Goal: Information Seeking & Learning: Learn about a topic

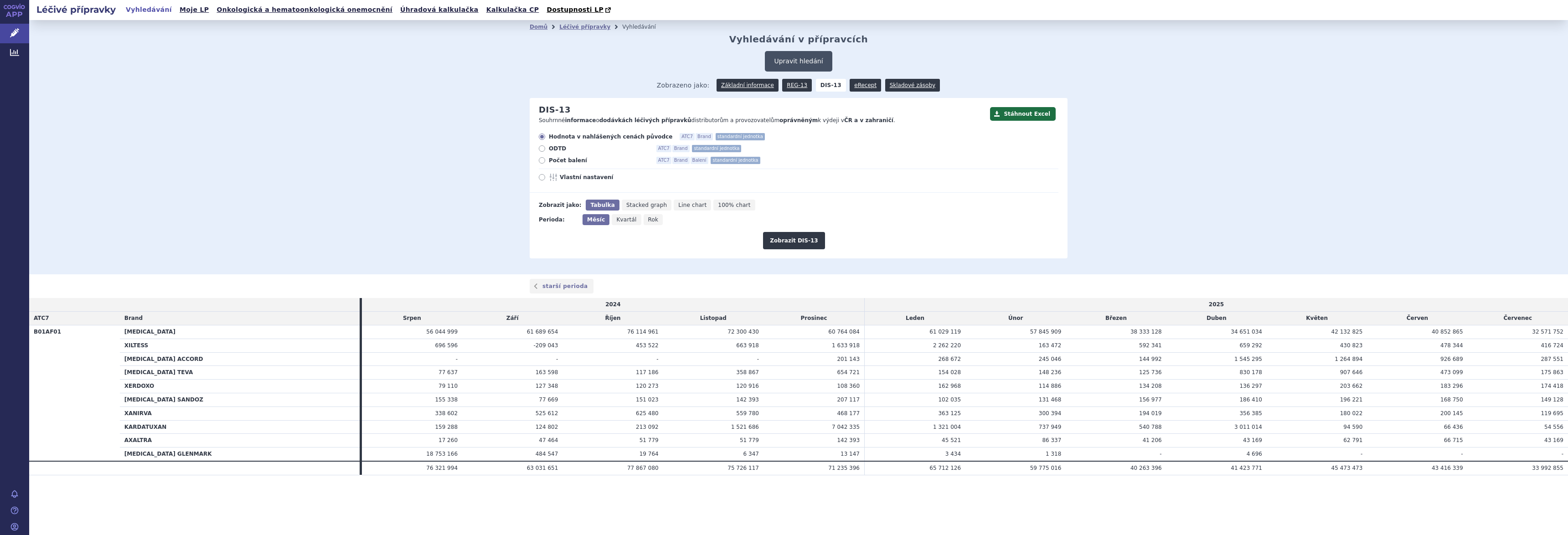
click at [809, 61] on button "Upravit hledání" at bounding box center [799, 61] width 67 height 21
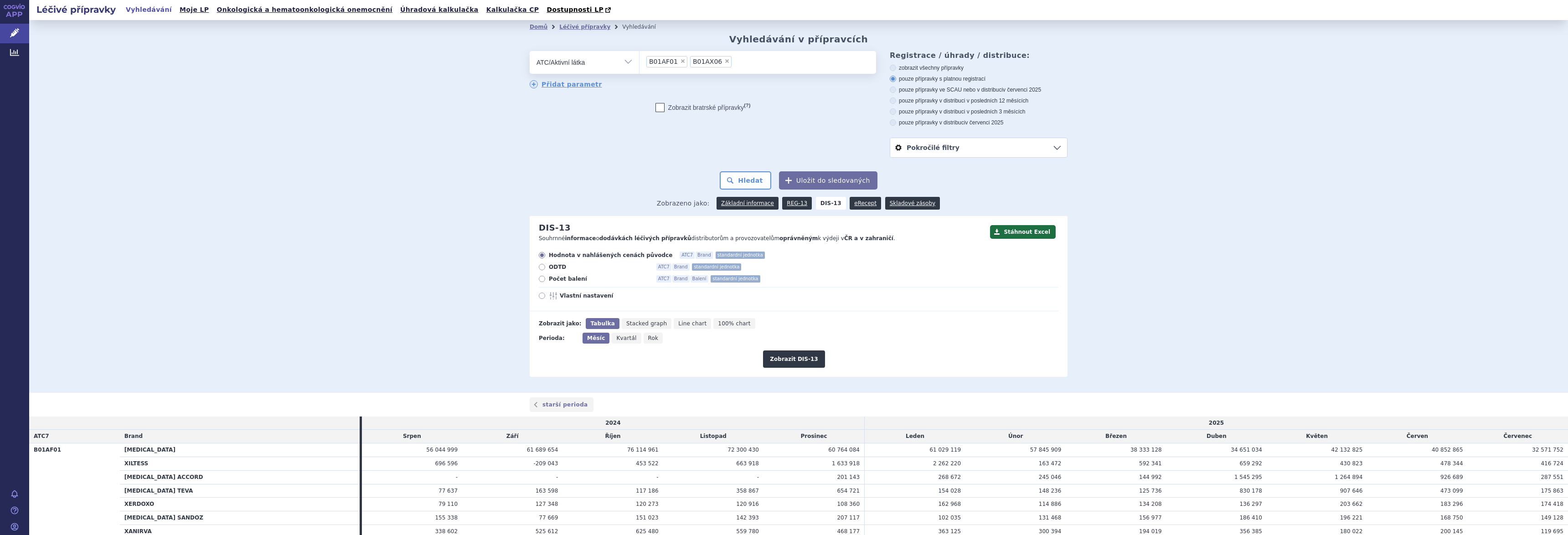
click at [724, 63] on span "×" at bounding box center [727, 61] width 5 height 5
click at [640, 63] on select "B01AF01 B01AX06" at bounding box center [639, 61] width 1 height 23
click at [680, 63] on span "×" at bounding box center [682, 61] width 5 height 5
click at [640, 63] on select "B01AF01" at bounding box center [639, 61] width 1 height 23
select select
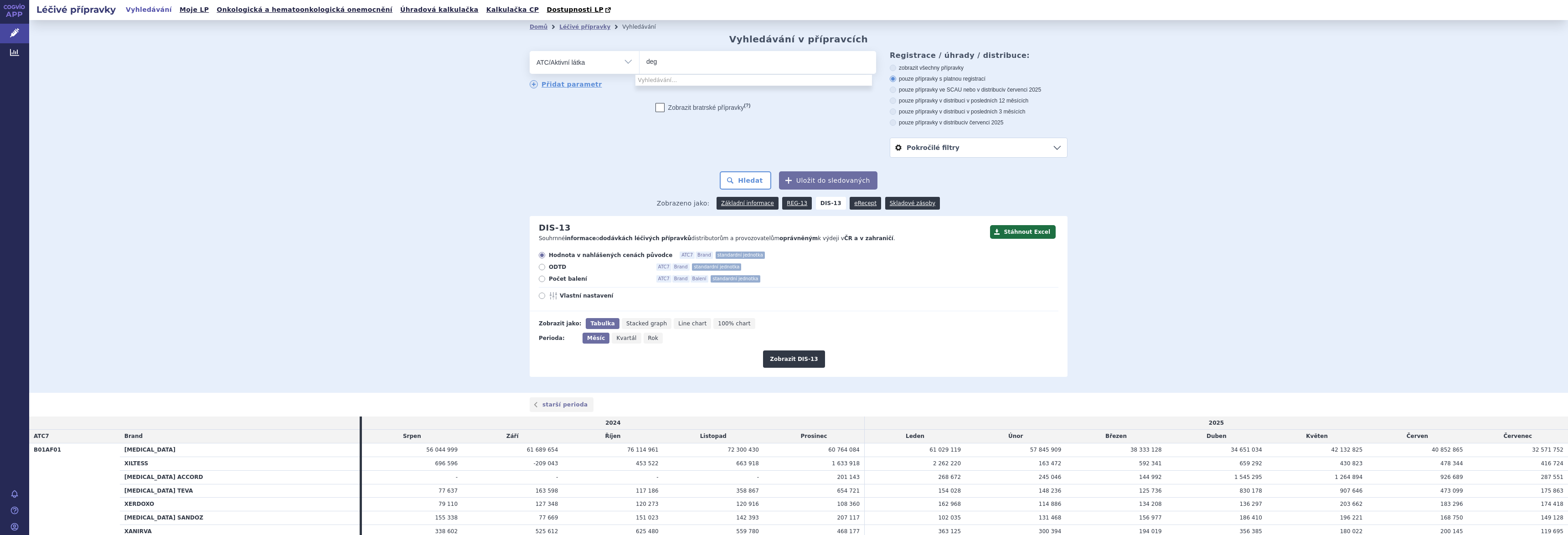
type input "dega"
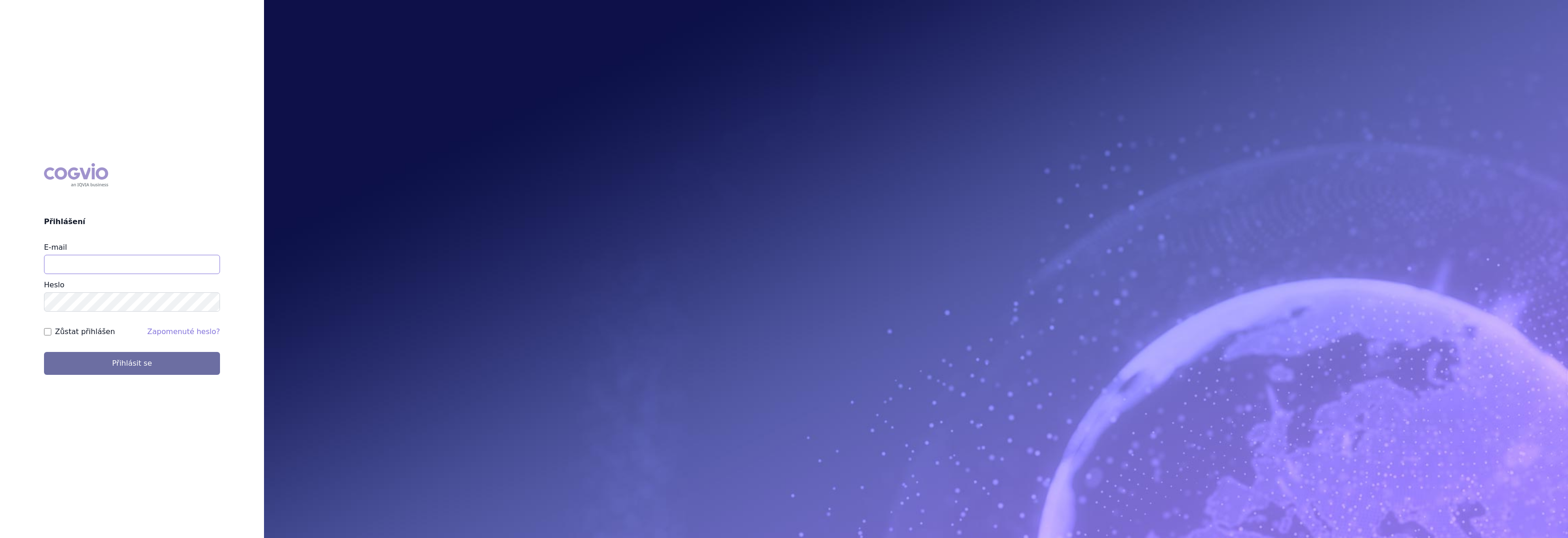
click at [184, 267] on input "E-mail" at bounding box center [132, 264] width 176 height 19
type input "gustav_sverak@accord-healthcare.com"
click at [44, 352] on button "Přihlásit se" at bounding box center [132, 363] width 176 height 23
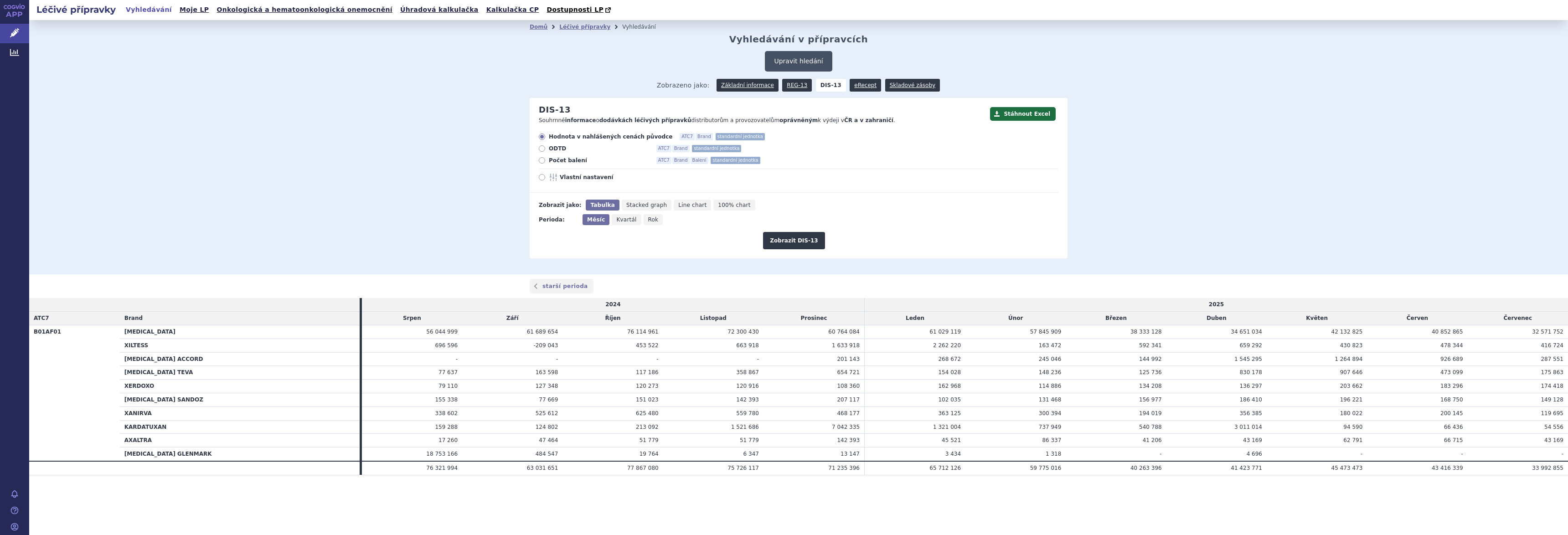
click at [796, 61] on button "Upravit hledání" at bounding box center [799, 61] width 67 height 21
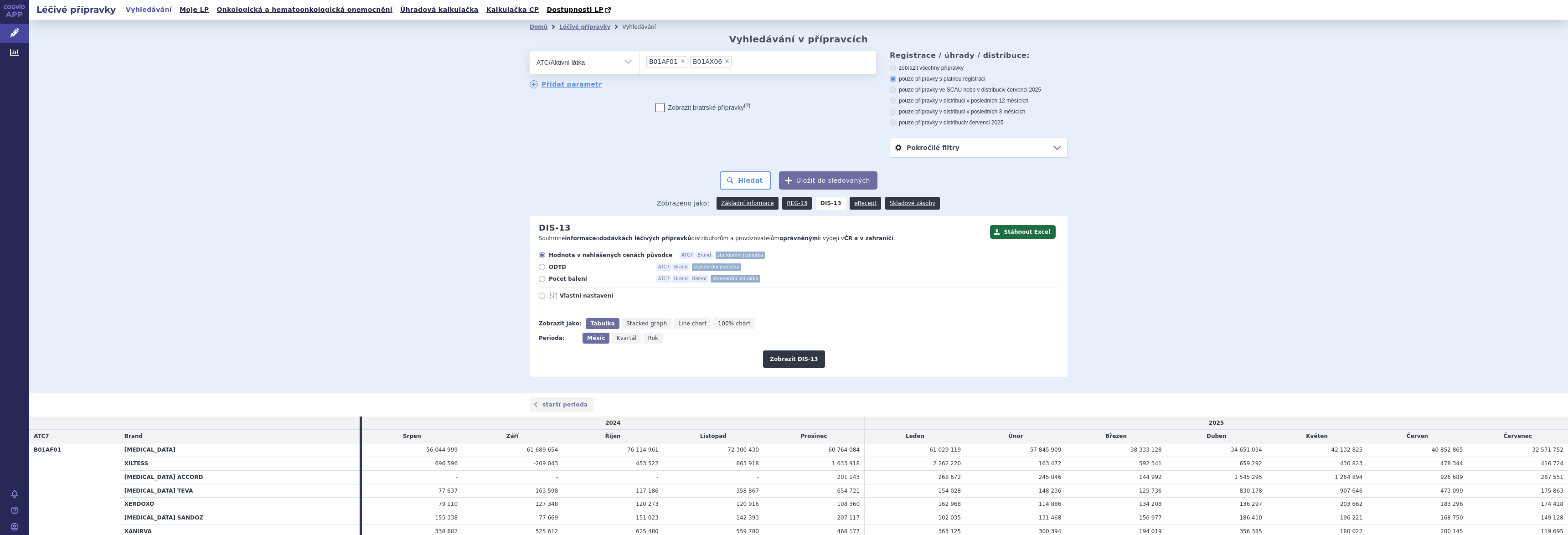
click at [724, 59] on span "×" at bounding box center [727, 61] width 5 height 5
click at [640, 59] on select "B01AF01 B01AX06" at bounding box center [639, 61] width 1 height 23
click at [680, 62] on span "×" at bounding box center [682, 61] width 5 height 5
click at [640, 62] on select "B01AF01" at bounding box center [639, 61] width 1 height 23
select select
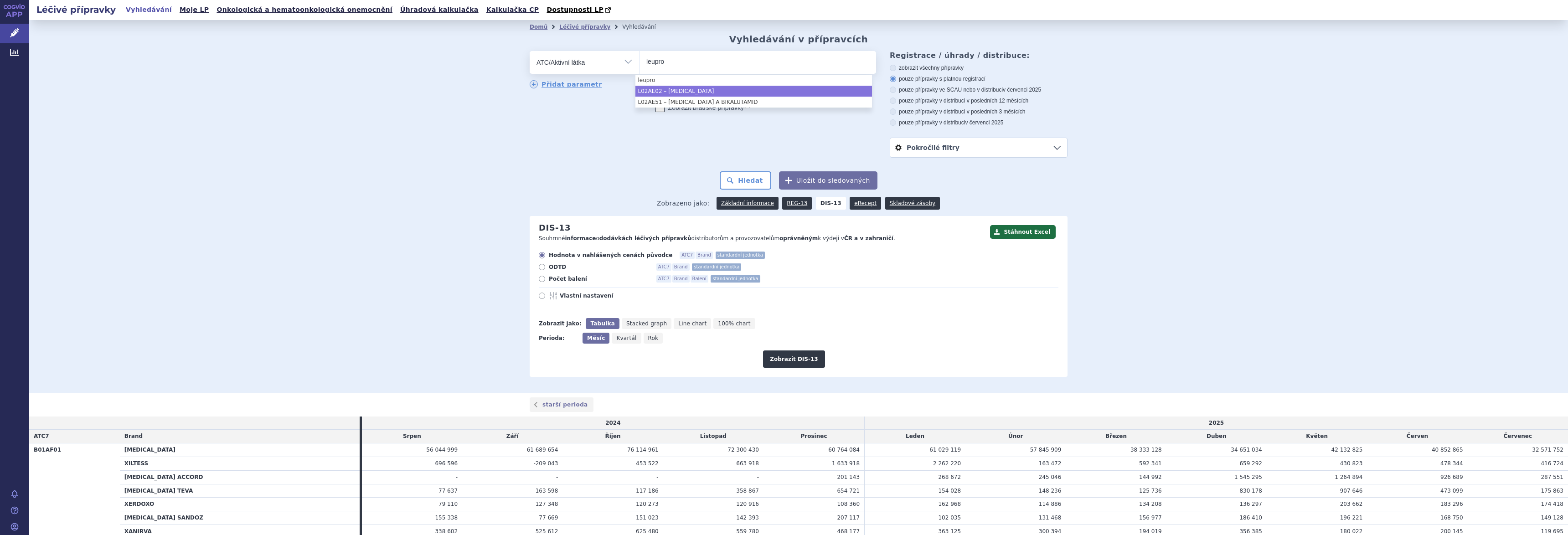
type input "leupro"
select select "L02AE02"
type input "[PERSON_NAME]"
type input "tripto"
type input "degar"
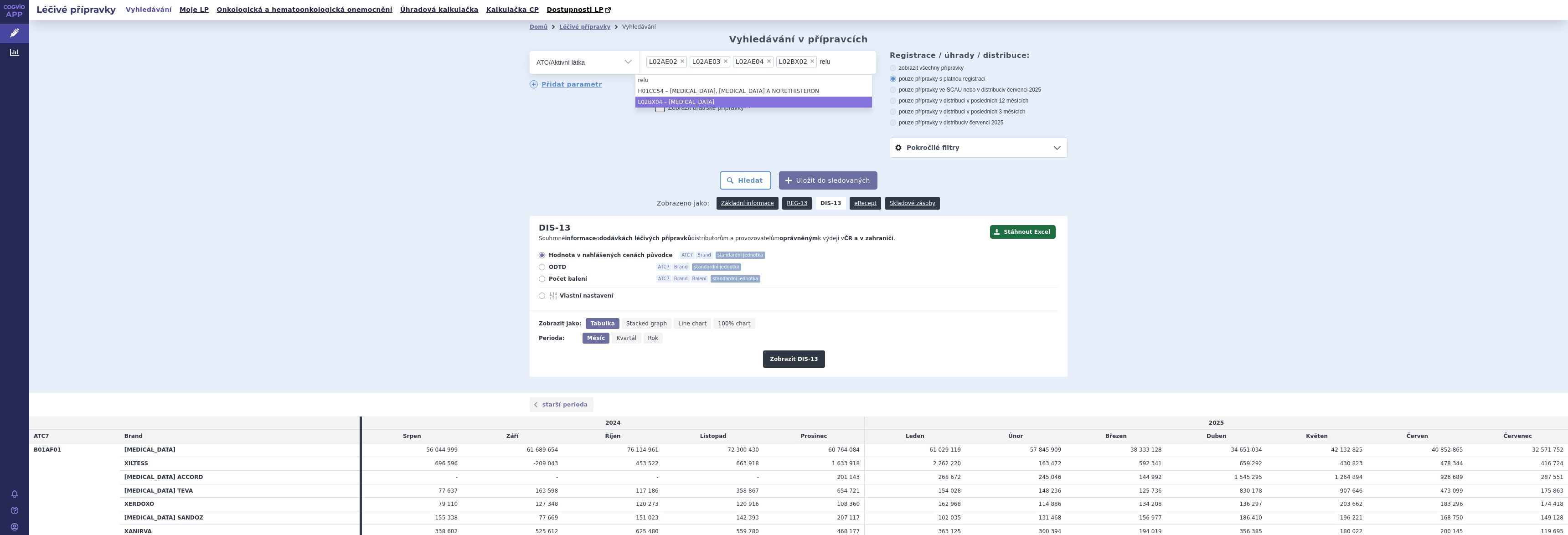
type input "relu"
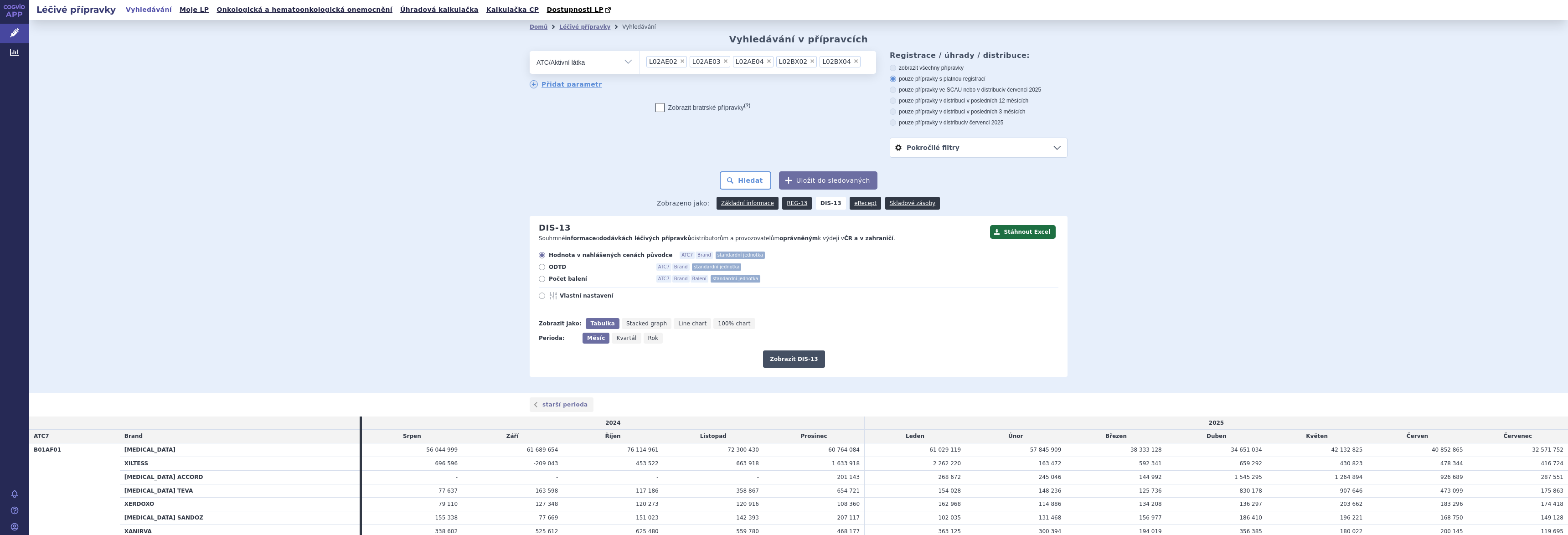
click at [788, 357] on button "Zobrazit DIS-13" at bounding box center [794, 359] width 61 height 17
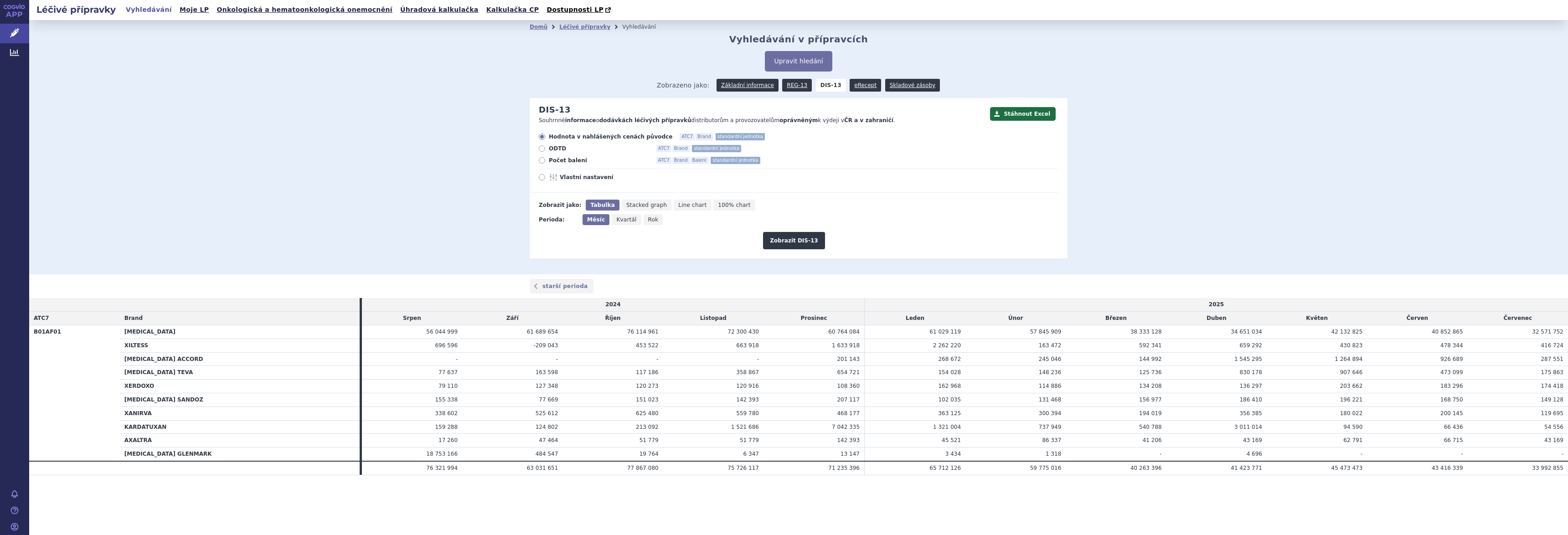
click at [542, 178] on icon at bounding box center [542, 177] width 6 height 6
click at [542, 178] on input "Vlastní nastavení" at bounding box center [543, 178] width 6 height 6
radio input "true"
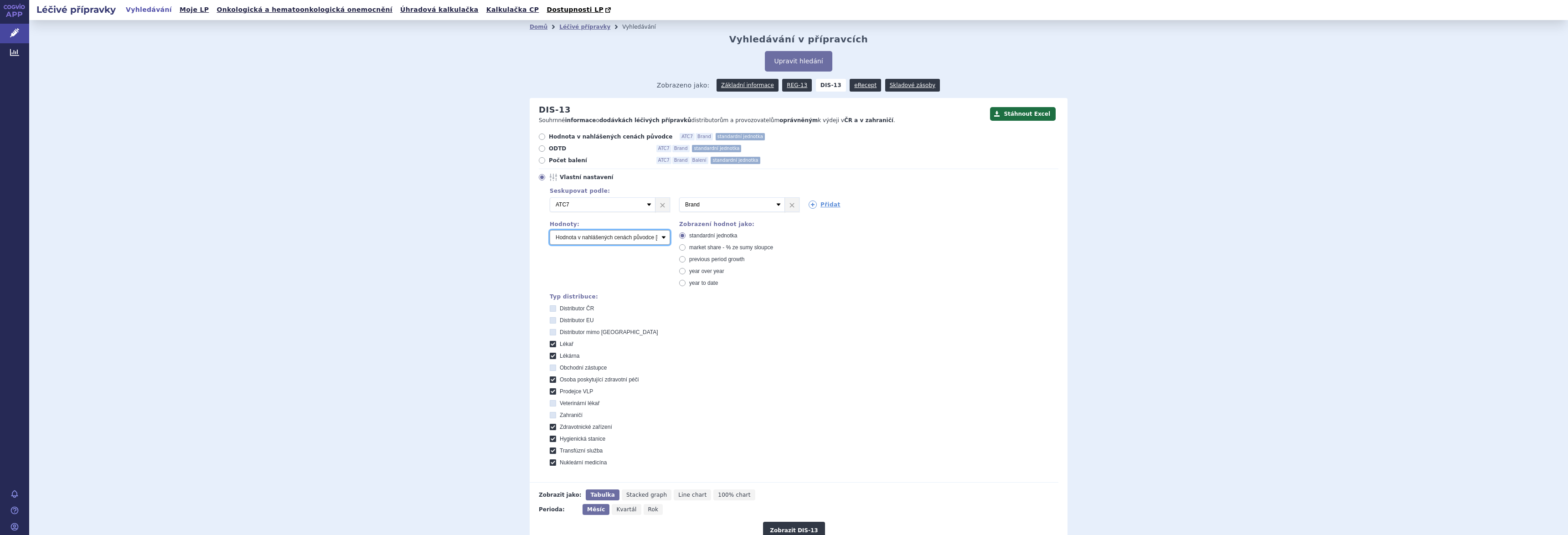
click at [632, 237] on select "Počet balení Hodnota v nahlášených cenách původce [DIS-13] Hodnota v maximálníc…" at bounding box center [610, 237] width 121 height 15
select select "scauMaxReimbursement1"
click at [550, 231] on select "Počet balení Hodnota v nahlášených cenách původce [DIS-13] Hodnota v maximálníc…" at bounding box center [610, 237] width 121 height 15
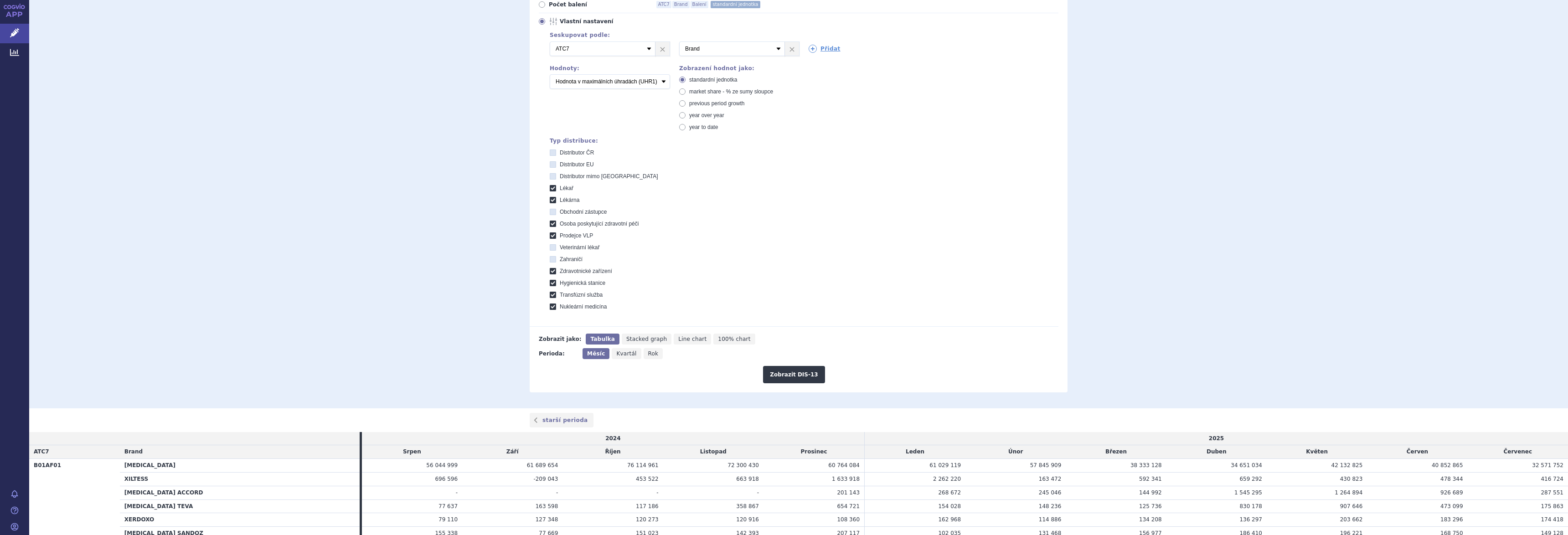
scroll to position [267, 0]
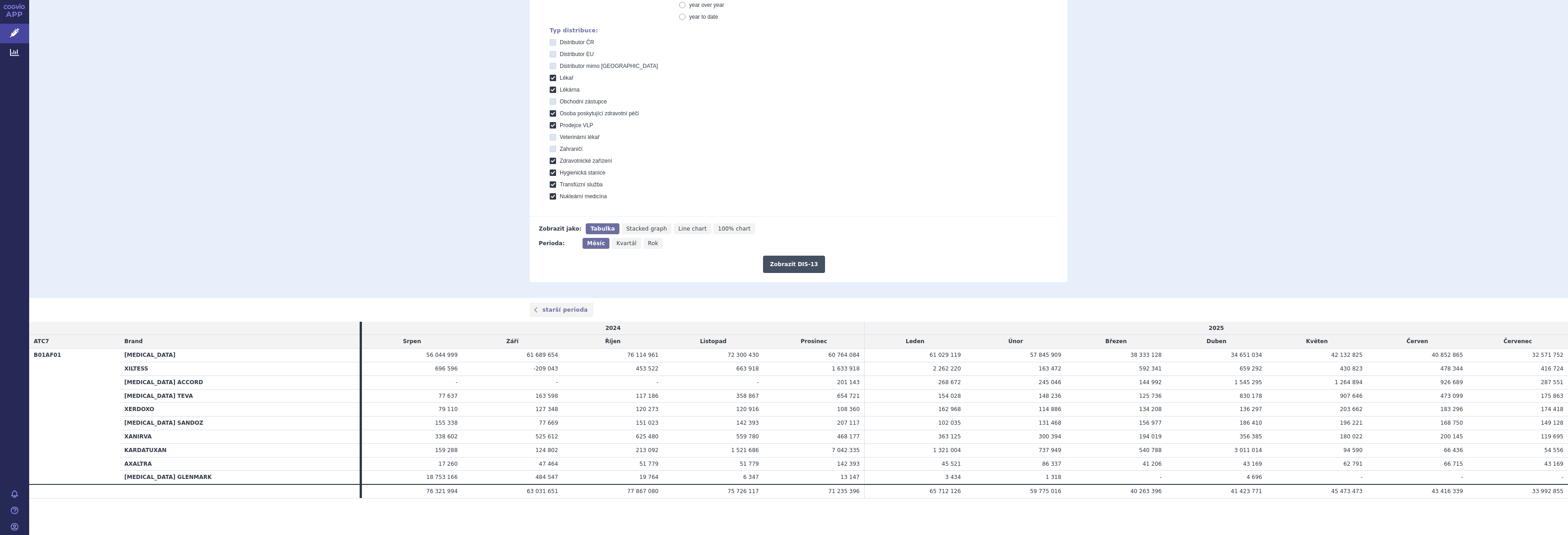
click at [781, 263] on button "Zobrazit DIS-13" at bounding box center [794, 264] width 61 height 17
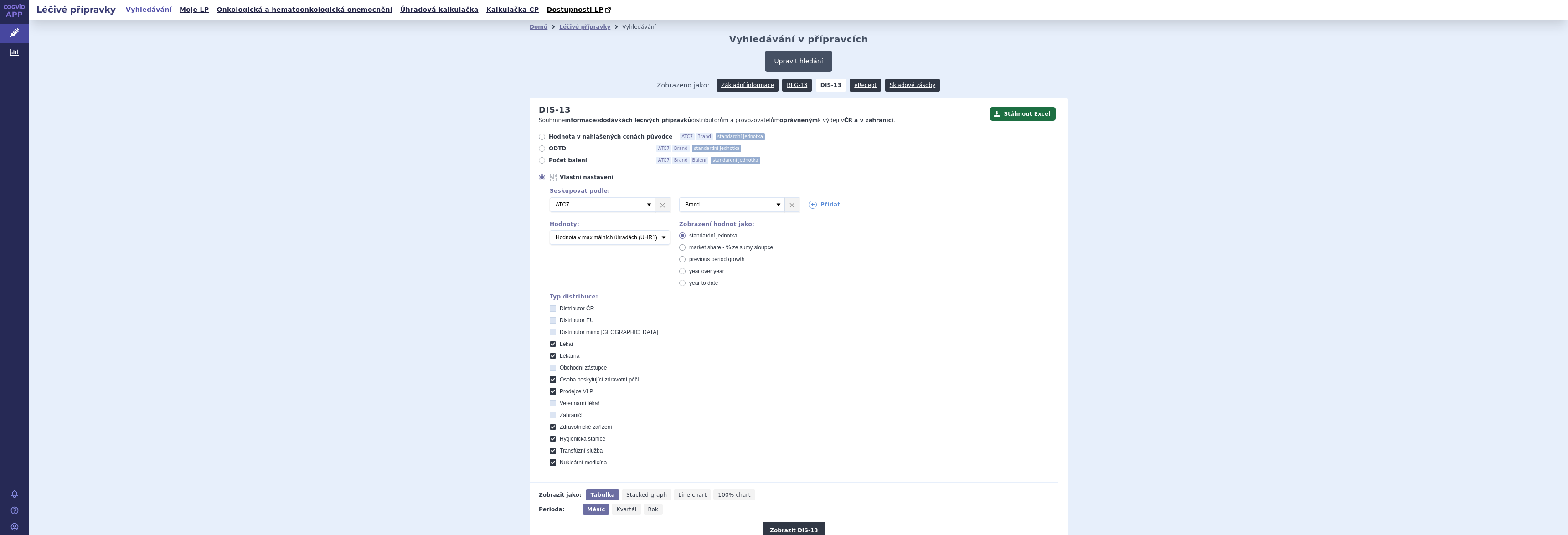
click at [793, 60] on button "Upravit hledání" at bounding box center [799, 61] width 67 height 21
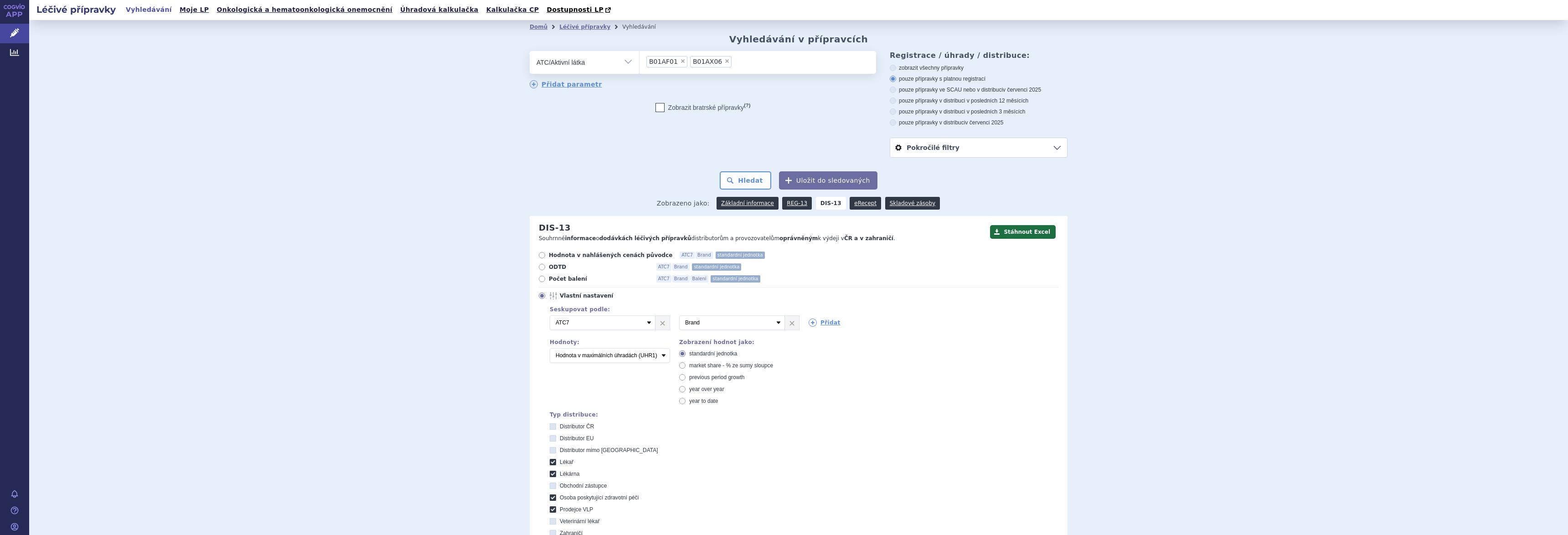
click at [724, 61] on span "×" at bounding box center [727, 61] width 5 height 5
click at [640, 61] on select "B01AF01 B01AX06" at bounding box center [639, 61] width 1 height 23
click at [680, 63] on span "×" at bounding box center [682, 61] width 5 height 5
click at [640, 63] on select "B01AF01" at bounding box center [639, 61] width 1 height 23
select select
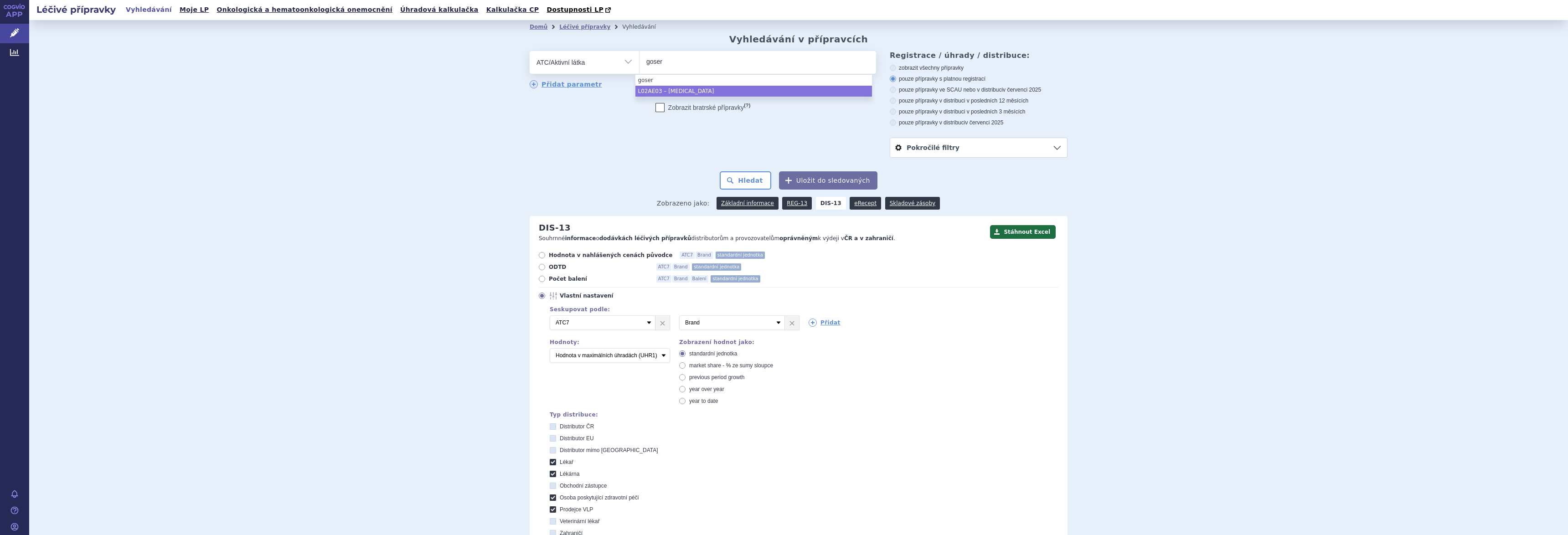
type input "goser"
select select "L02AE03"
type input "tripto"
type input "leupro"
type input "relu"
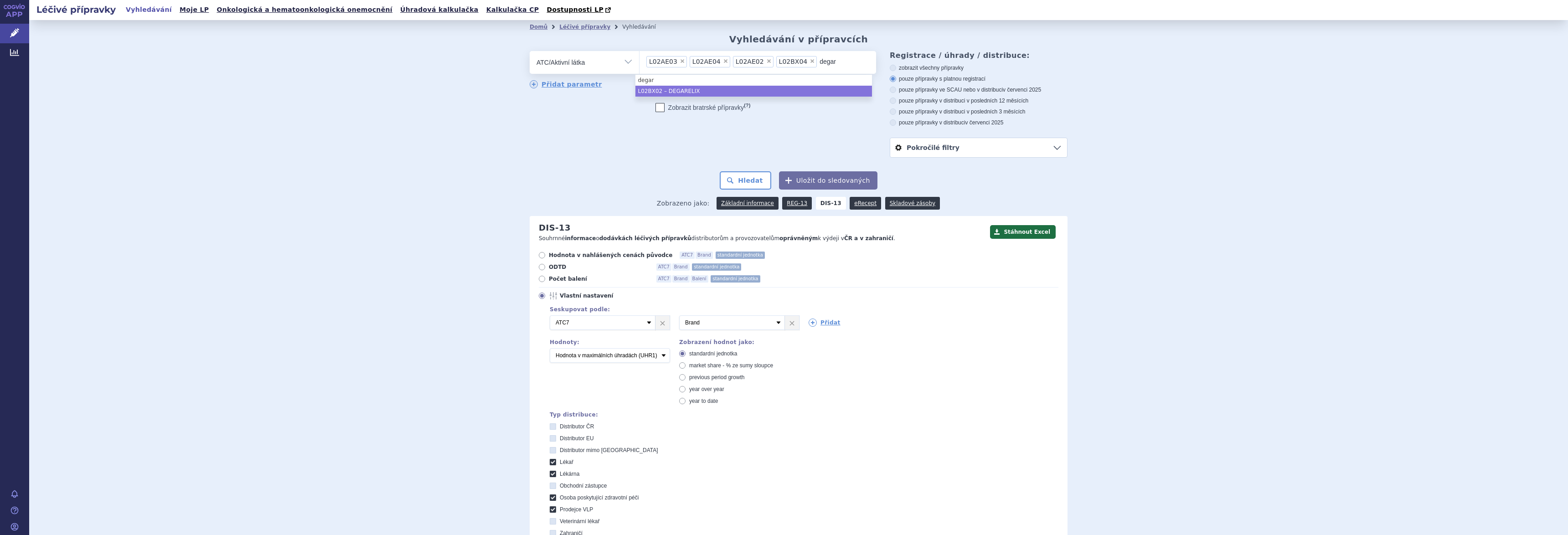
type input "degar"
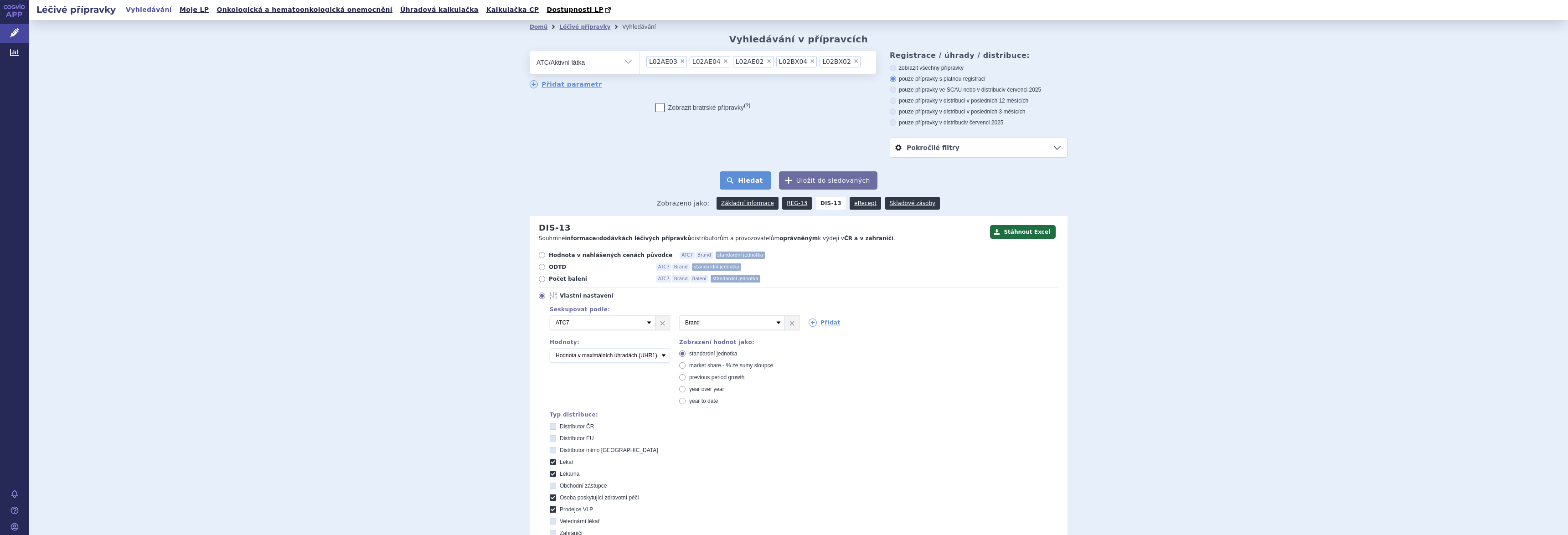
click at [738, 181] on button "Hledat" at bounding box center [745, 181] width 52 height 18
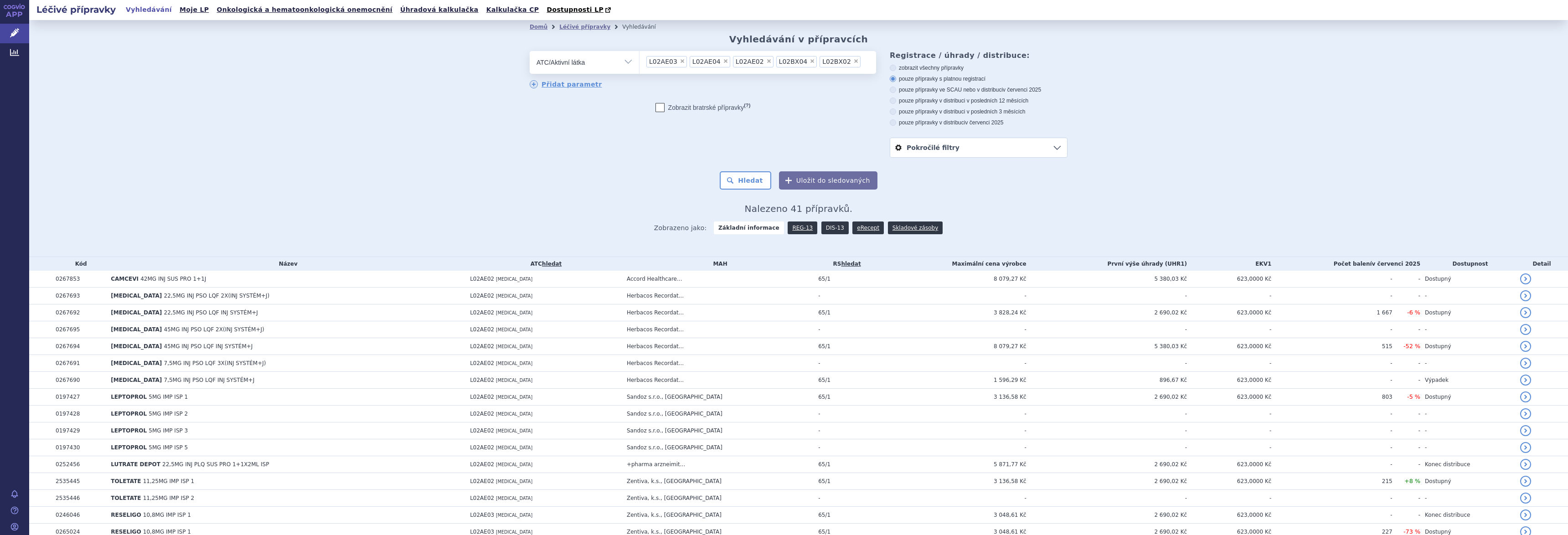
click at [822, 228] on link "DIS-13" at bounding box center [835, 228] width 27 height 13
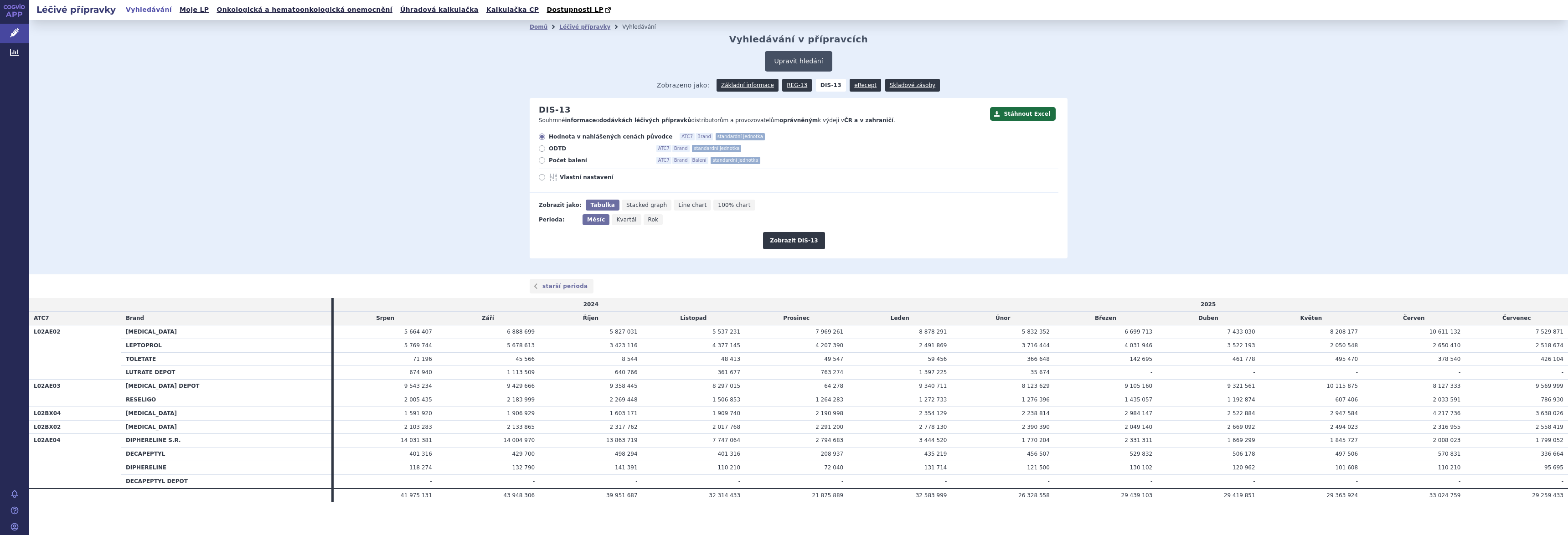
click at [803, 59] on button "Upravit hledání" at bounding box center [799, 61] width 67 height 21
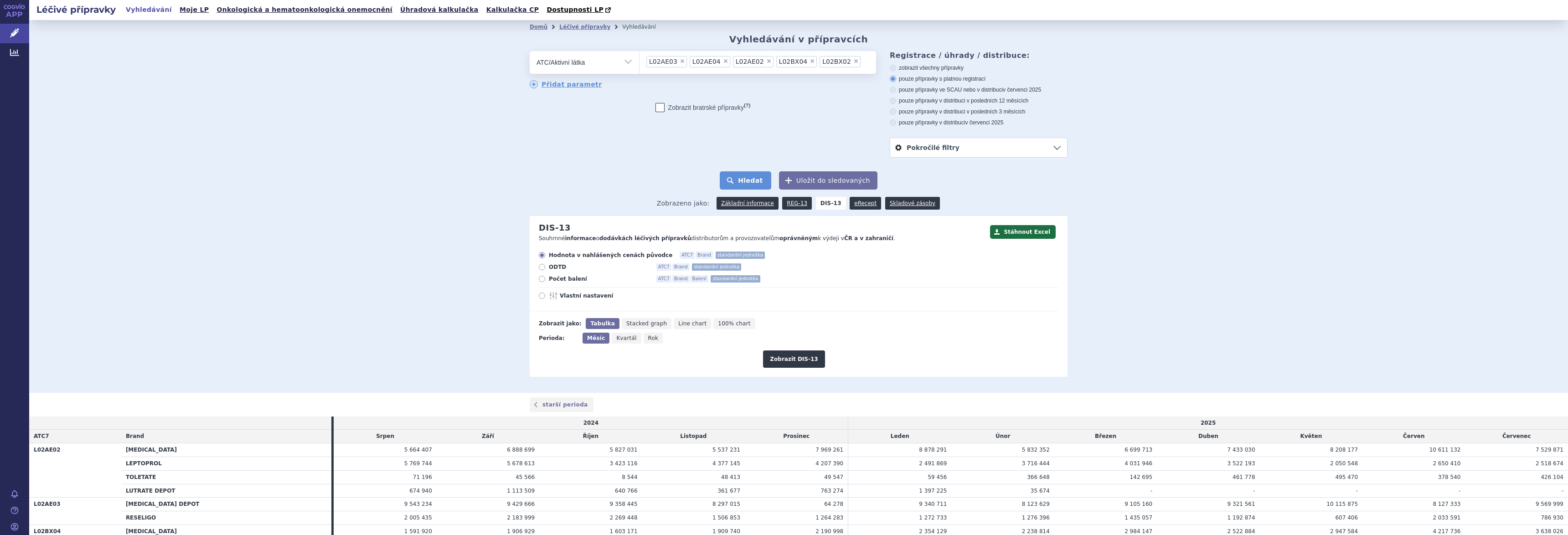
click at [749, 177] on button "Hledat" at bounding box center [745, 181] width 52 height 18
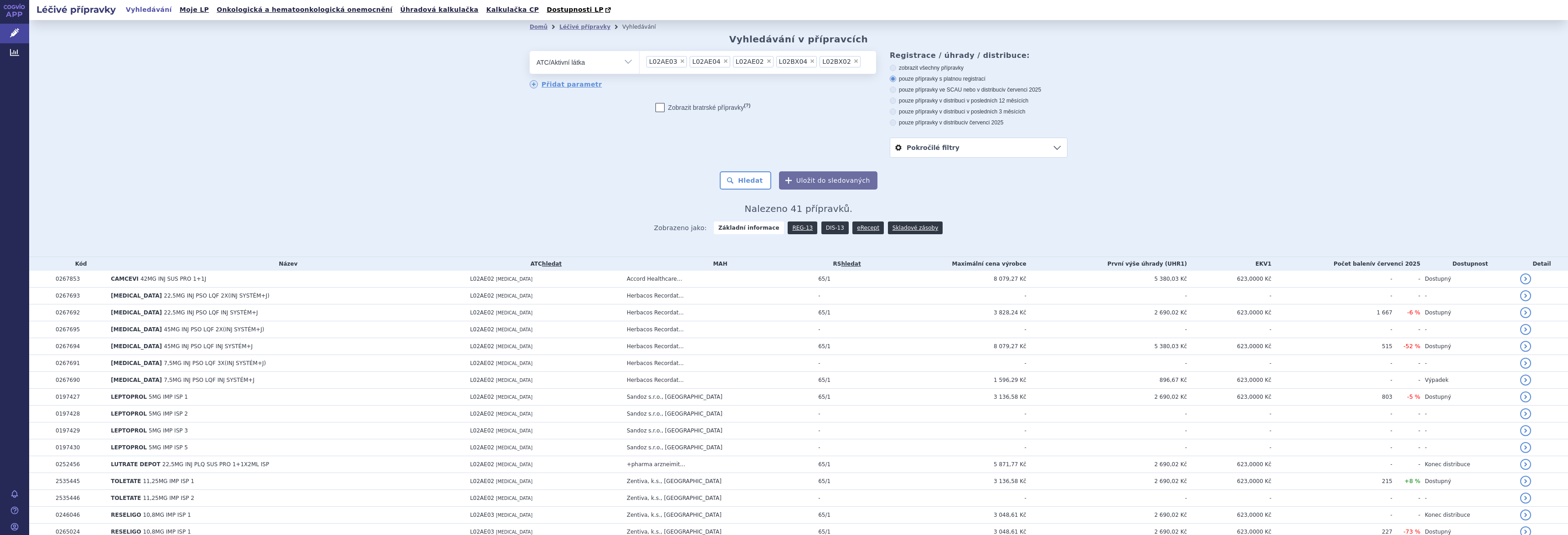
click at [821, 225] on link "DIS-13" at bounding box center [835, 228] width 27 height 13
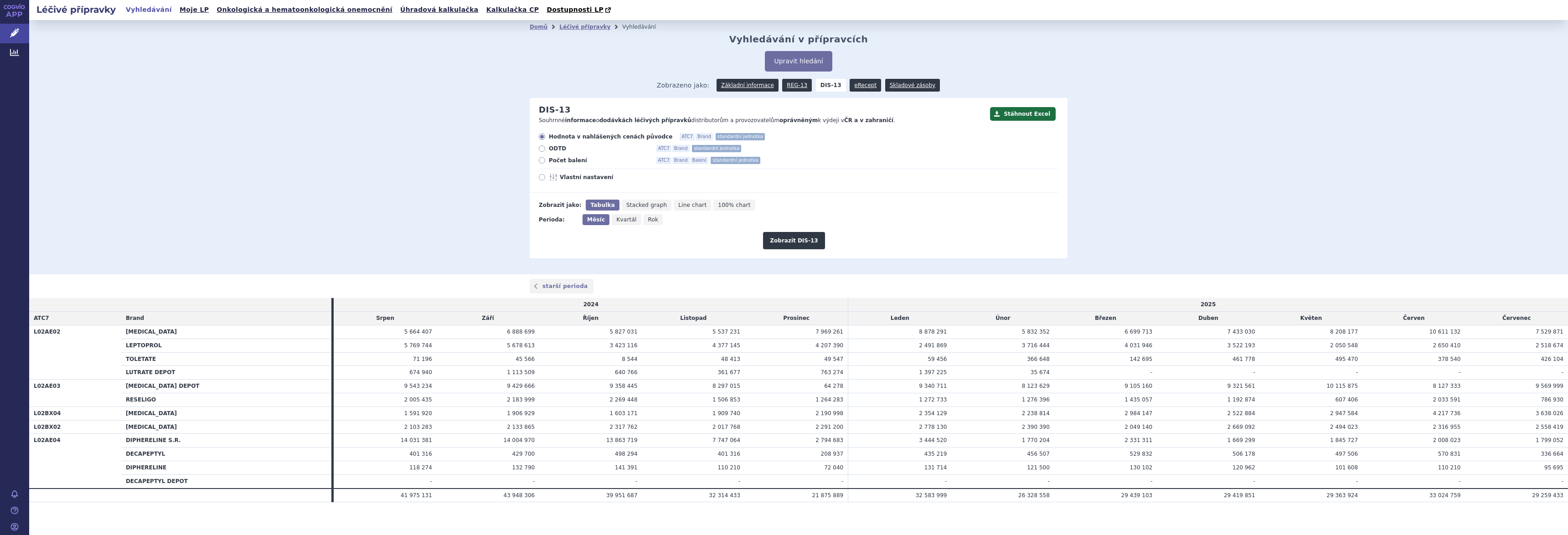
click at [566, 177] on span "Vlastní nastavení" at bounding box center [610, 177] width 100 height 7
click at [545, 177] on input "Vlastní nastavení" at bounding box center [543, 178] width 6 height 6
radio input "true"
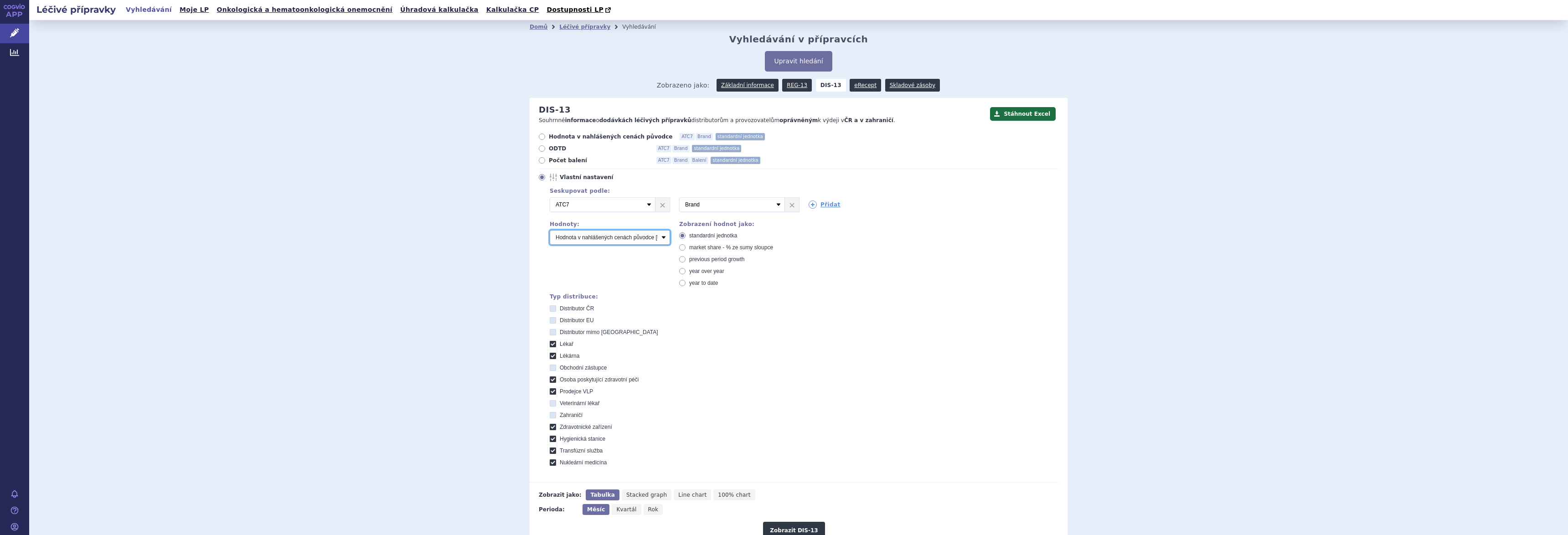
click at [626, 239] on select "Počet balení Hodnota v nahlášených cenách původce [DIS-13] Hodnota v maximálníc…" at bounding box center [610, 237] width 121 height 15
click at [550, 231] on select "Počet balení Hodnota v nahlášených cenách původce [DIS-13] Hodnota v maximálníc…" at bounding box center [610, 237] width 121 height 15
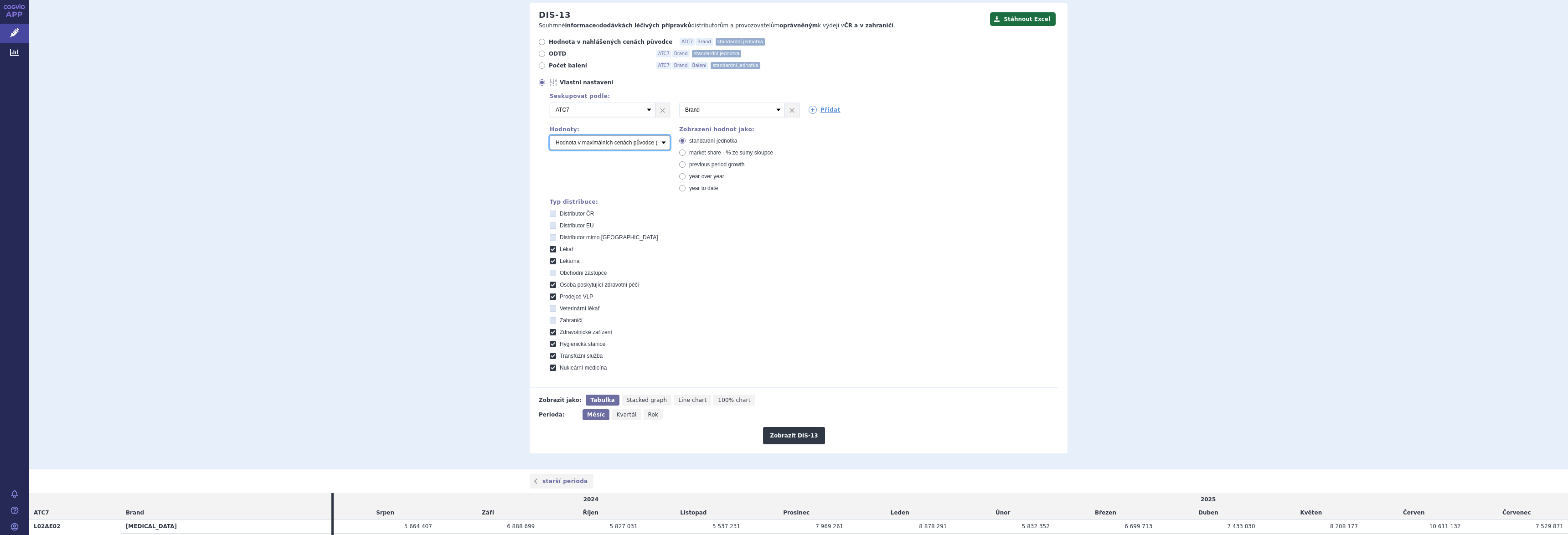
click at [618, 144] on select "Počet balení Hodnota v nahlášených cenách původce [DIS-13] Hodnota v maximálníc…" at bounding box center [610, 142] width 121 height 15
select select "scauMaxReimbursement1"
click at [550, 136] on select "Počet balení Hodnota v nahlášených cenách původce [DIS-13] Hodnota v maximálníc…" at bounding box center [610, 142] width 121 height 15
click at [791, 433] on button "Zobrazit DIS-13" at bounding box center [794, 436] width 61 height 17
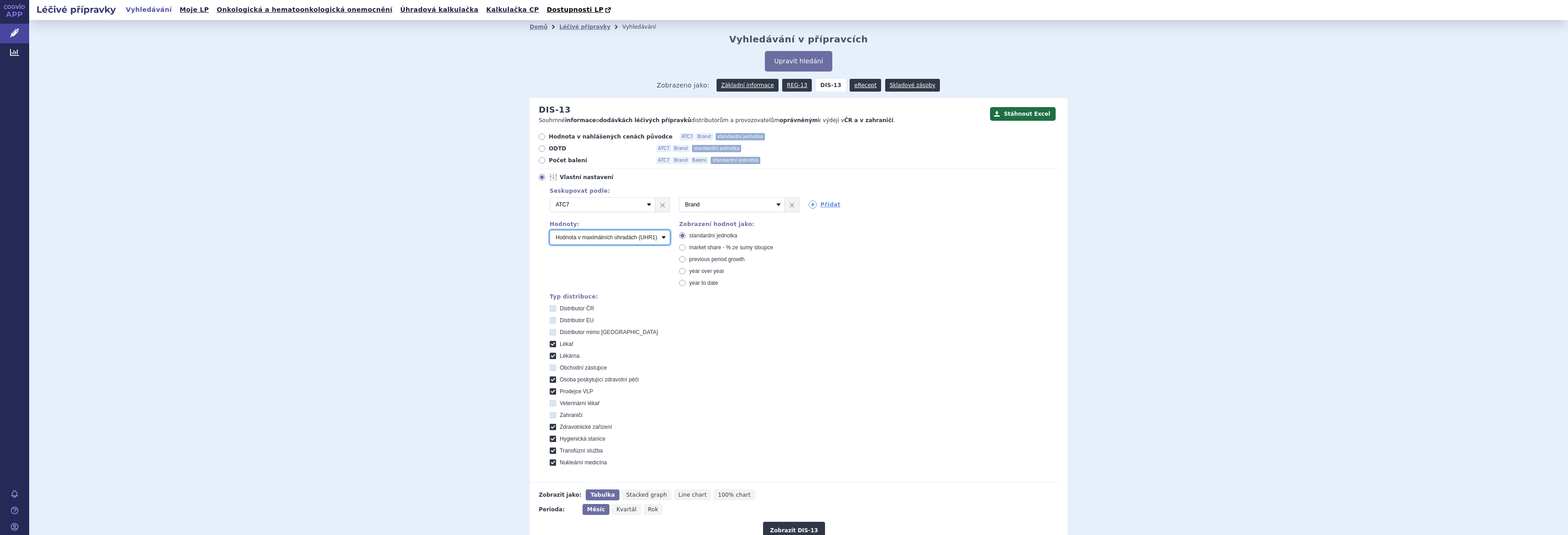
click at [639, 239] on select "Počet balení Hodnota v nahlášených cenách původce [DIS-13] Hodnota v maximálníc…" at bounding box center [610, 237] width 121 height 15
select select "scauUtddPerPackage1"
click at [550, 231] on select "Počet balení Hodnota v nahlášených cenách původce [DIS-13] Hodnota v maximálníc…" at bounding box center [610, 237] width 121 height 15
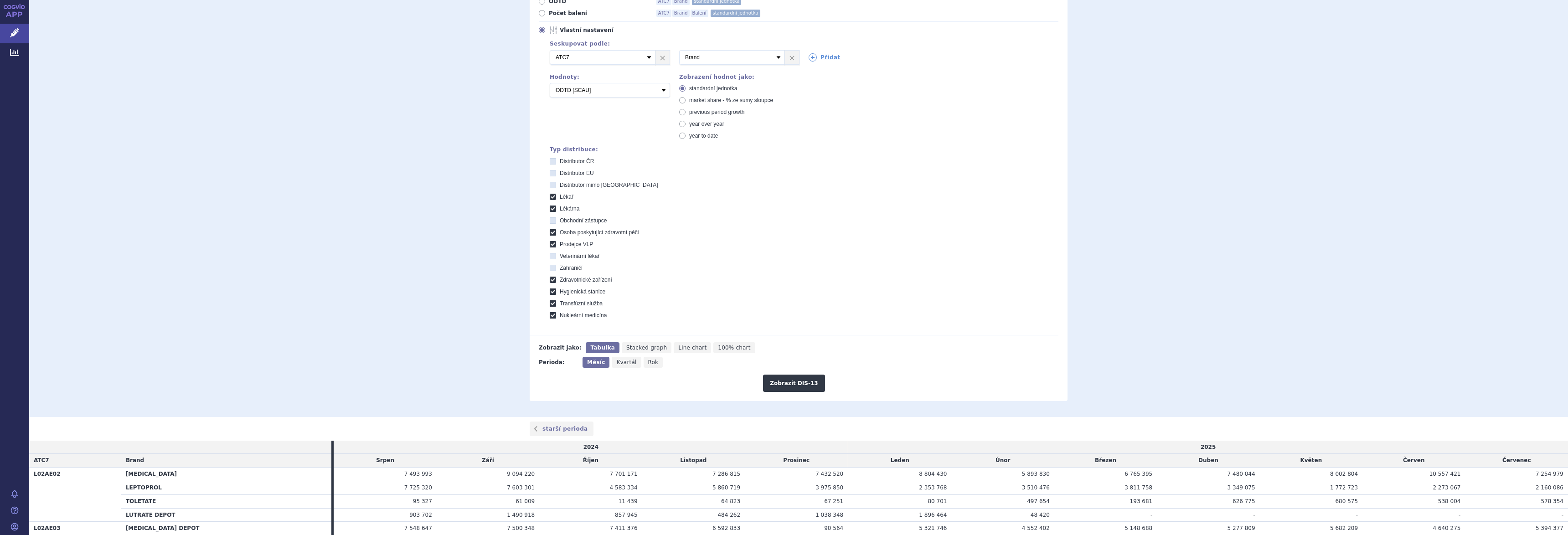
scroll to position [285, 0]
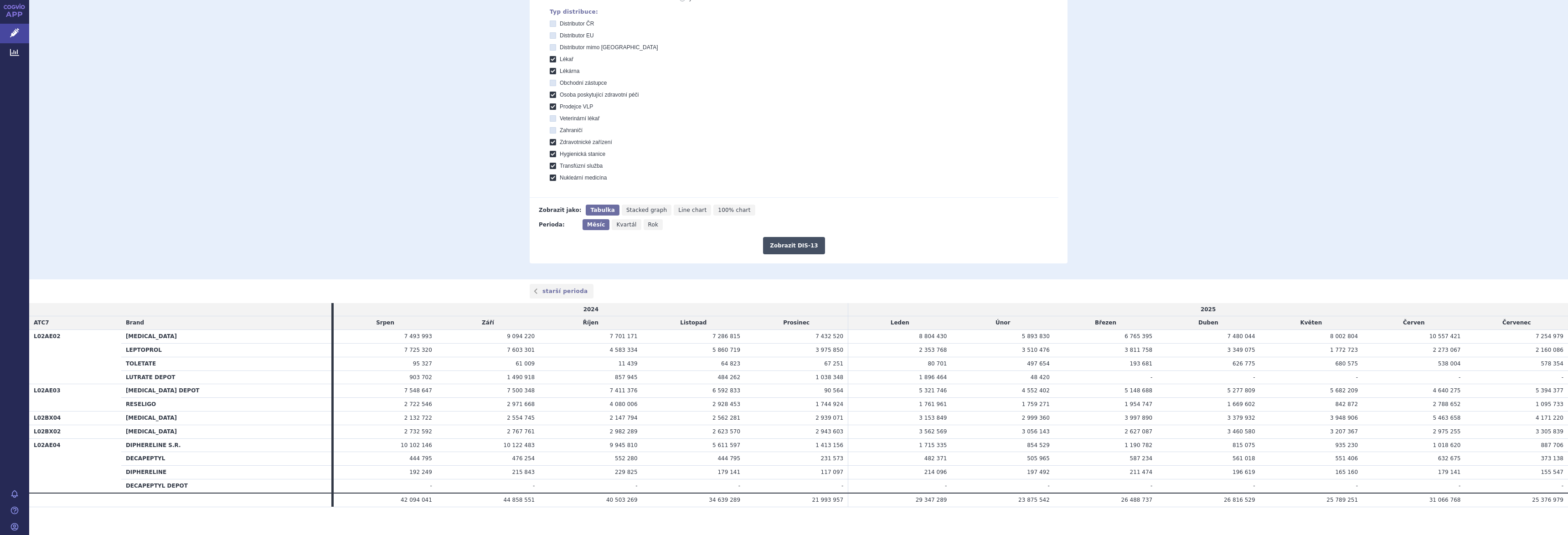
click at [792, 247] on button "Zobrazit DIS-13" at bounding box center [794, 245] width 61 height 17
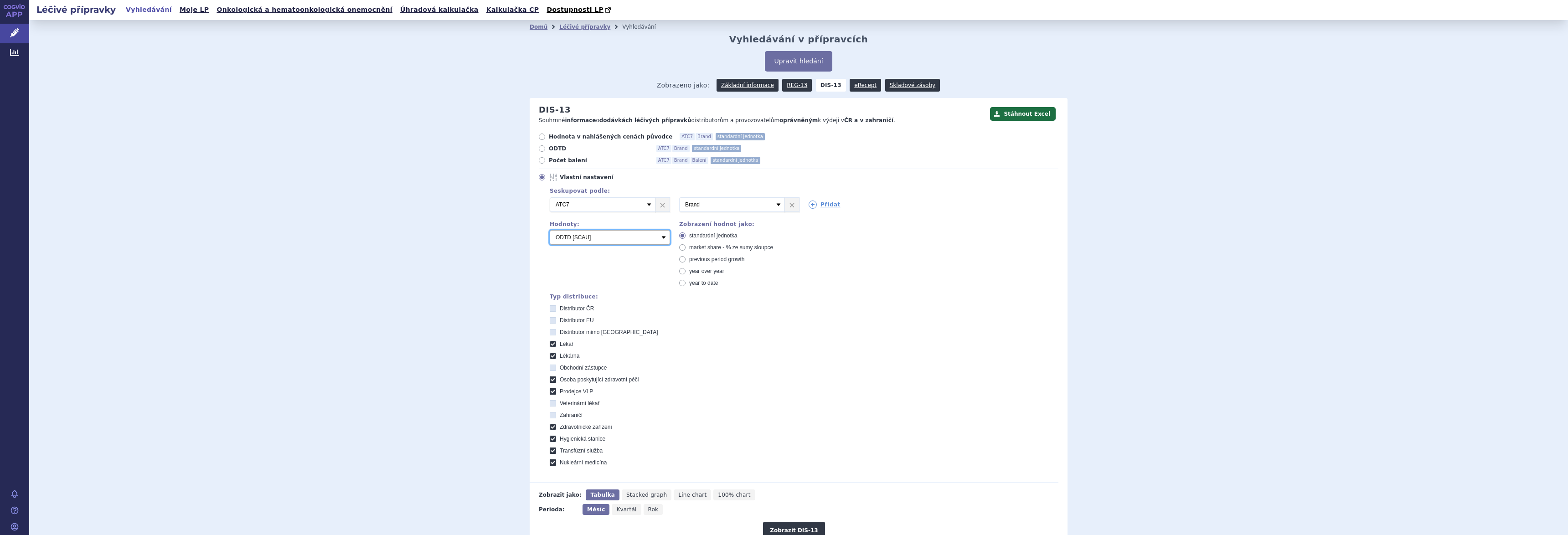
click at [651, 239] on select "Počet balení Hodnota v nahlášených cenách původce [DIS-13] Hodnota v maximálníc…" at bounding box center [610, 237] width 121 height 15
select select "dddPerPackage"
click at [550, 231] on select "Počet balení Hodnota v nahlášených cenách původce [DIS-13] Hodnota v maximálníc…" at bounding box center [610, 237] width 121 height 15
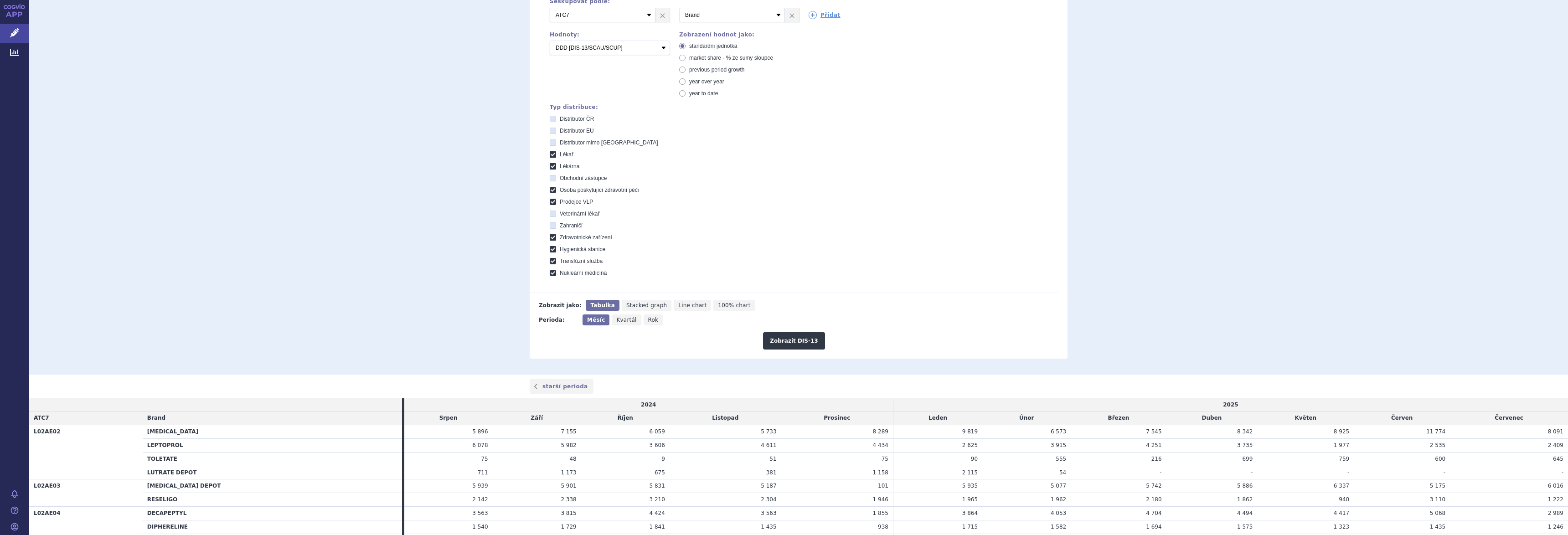
scroll to position [285, 0]
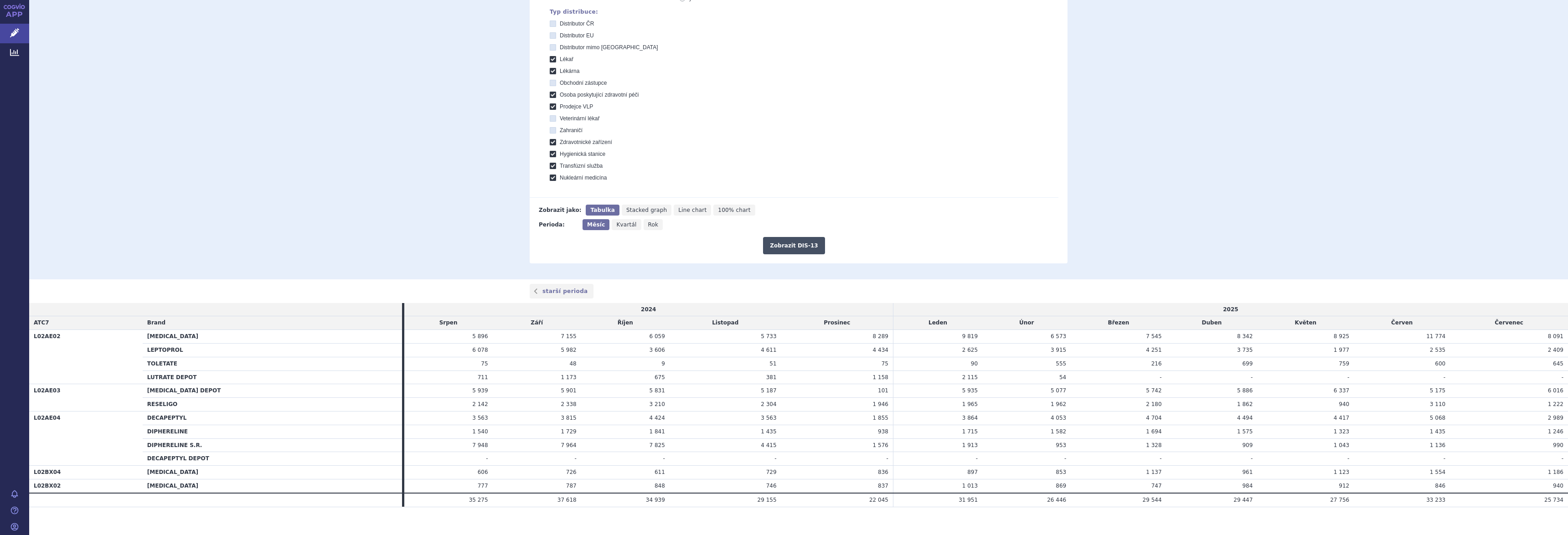
click at [790, 245] on button "Zobrazit DIS-13" at bounding box center [794, 245] width 61 height 17
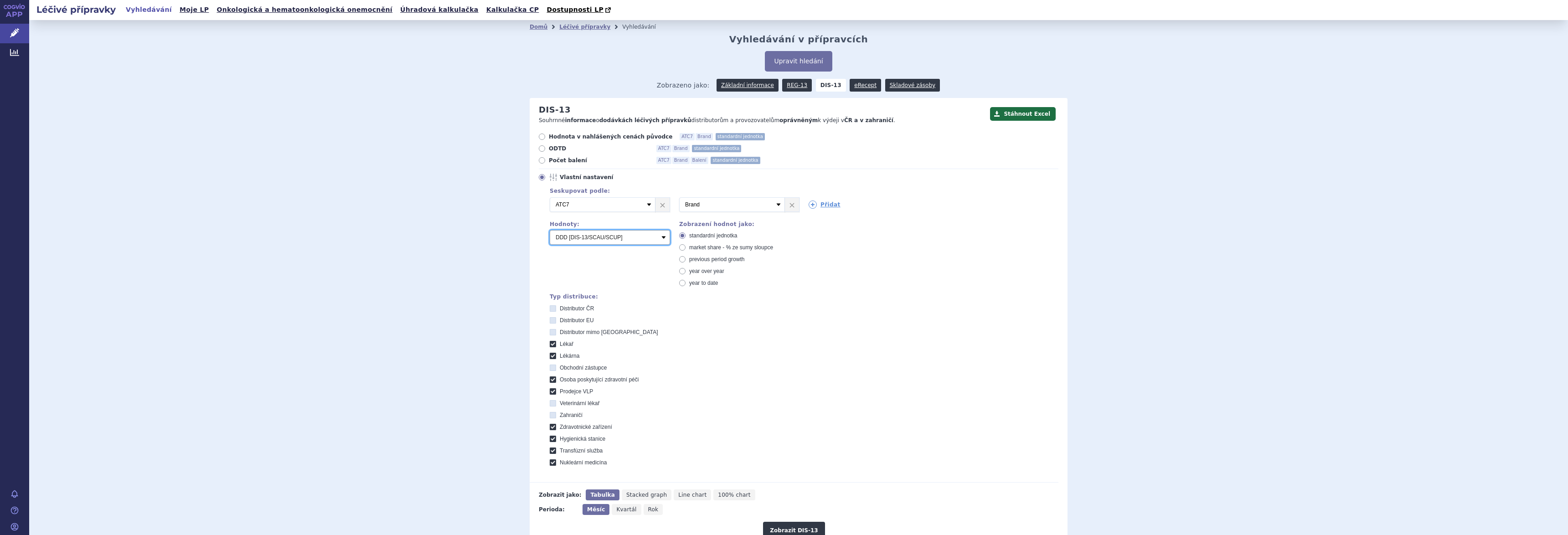
click at [625, 237] on select "Počet balení Hodnota v nahlášených cenách původce [DIS-13] Hodnota v maximálníc…" at bounding box center [610, 237] width 121 height 15
select select "scauMaxReimbursement1"
click at [550, 231] on select "Počet balení Hodnota v nahlášených cenách původce [DIS-13] Hodnota v maximálníc…" at bounding box center [610, 237] width 121 height 15
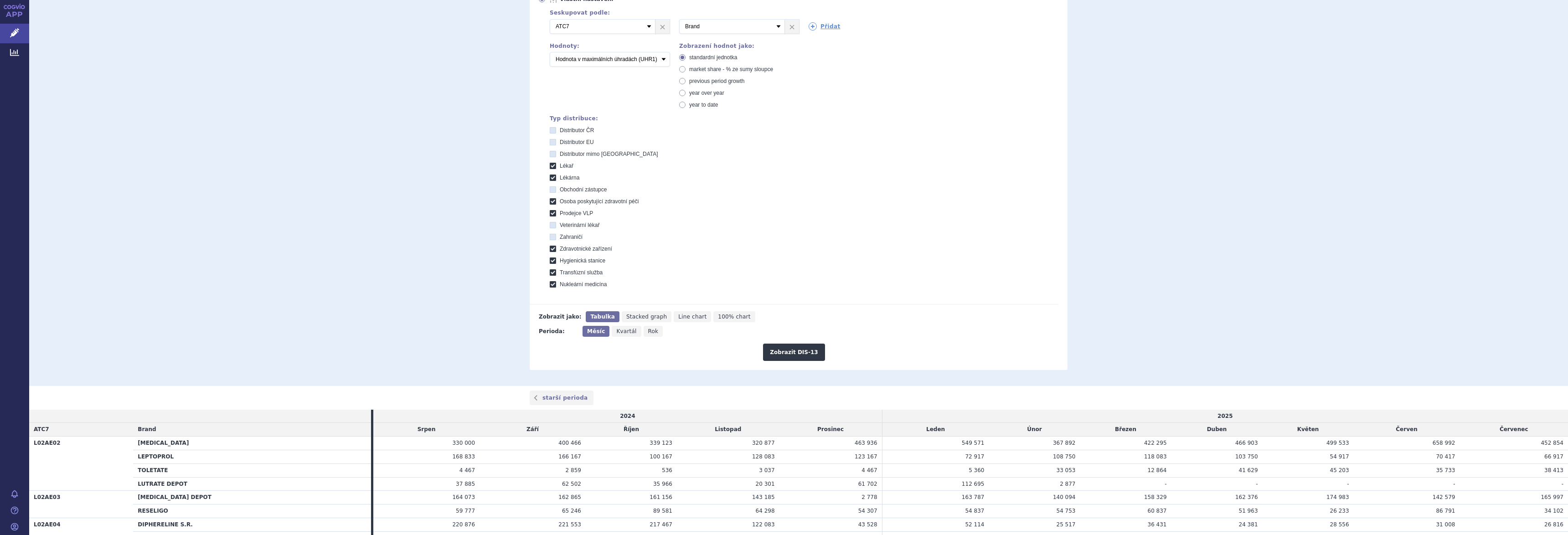
scroll to position [190, 0]
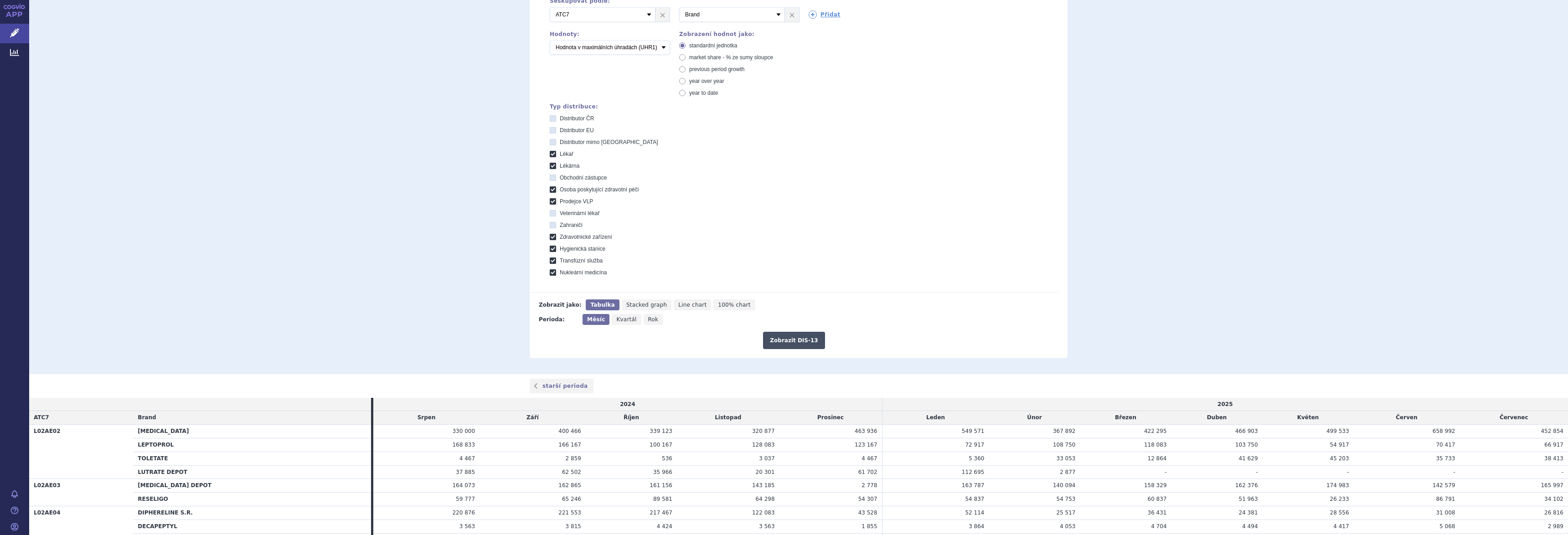
click at [785, 340] on button "Zobrazit DIS-13" at bounding box center [794, 340] width 61 height 17
